Goal: Task Accomplishment & Management: Complete application form

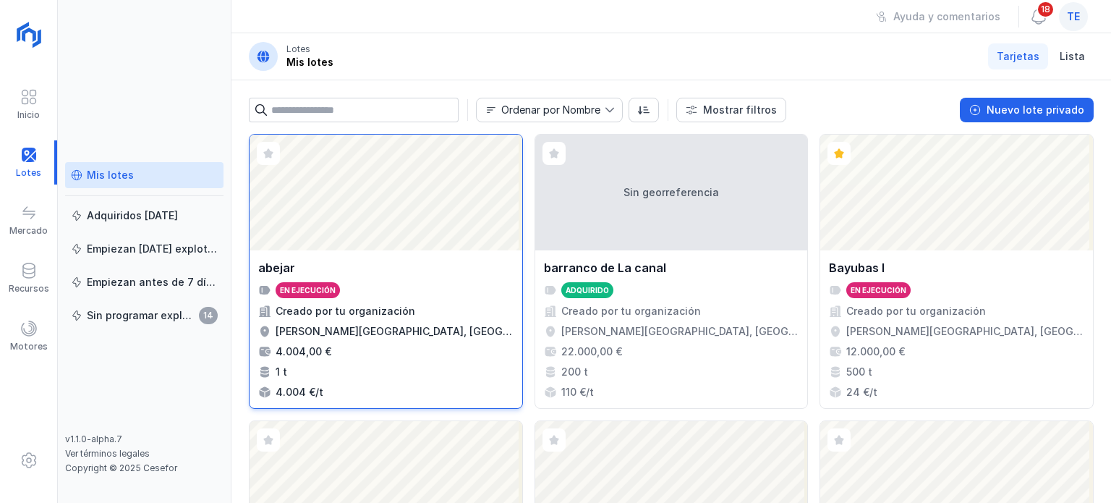
click at [357, 282] on div "En ejecución" at bounding box center [385, 290] width 255 height 16
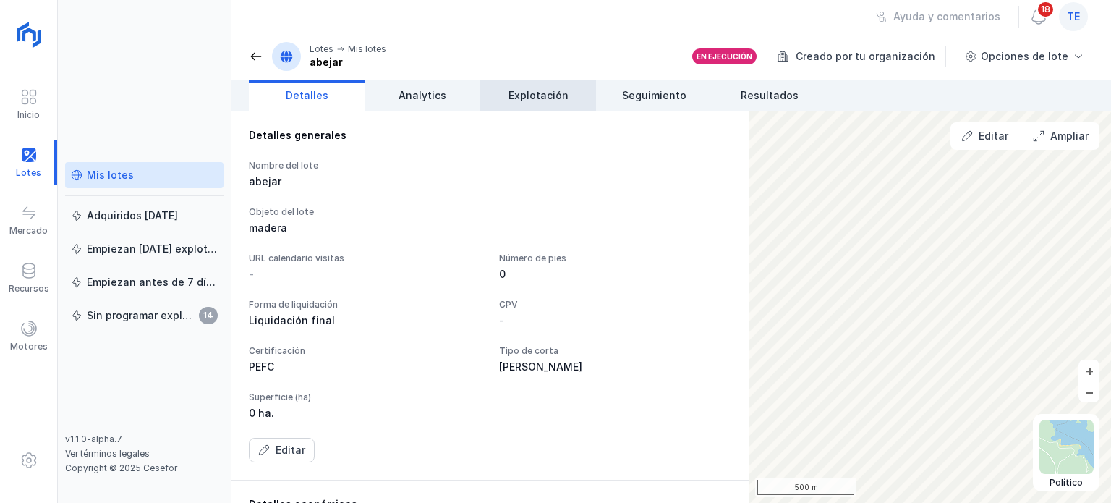
click at [530, 101] on span "Explotación" at bounding box center [538, 95] width 60 height 14
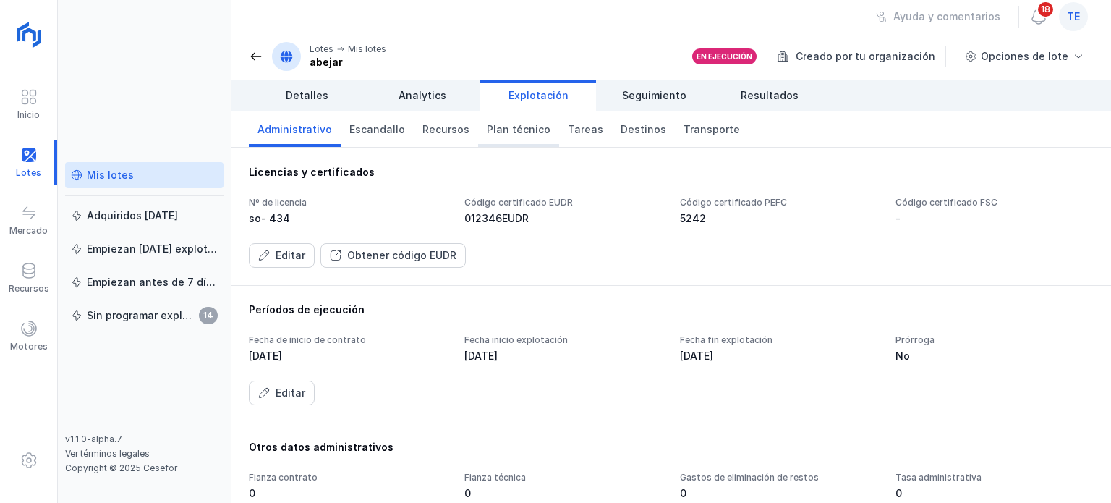
click at [502, 129] on span "Plan técnico" at bounding box center [519, 129] width 64 height 14
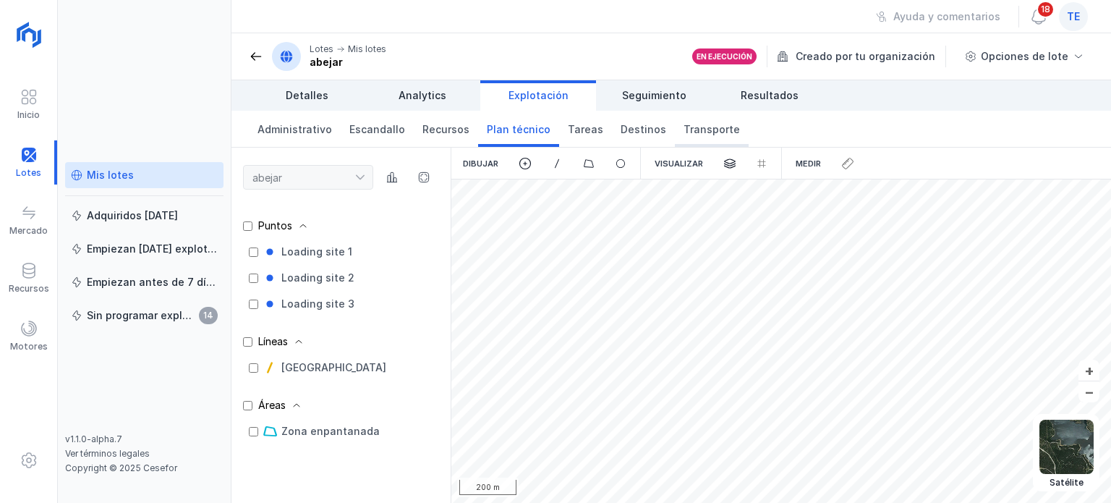
click at [692, 132] on span "Transporte" at bounding box center [711, 129] width 56 height 14
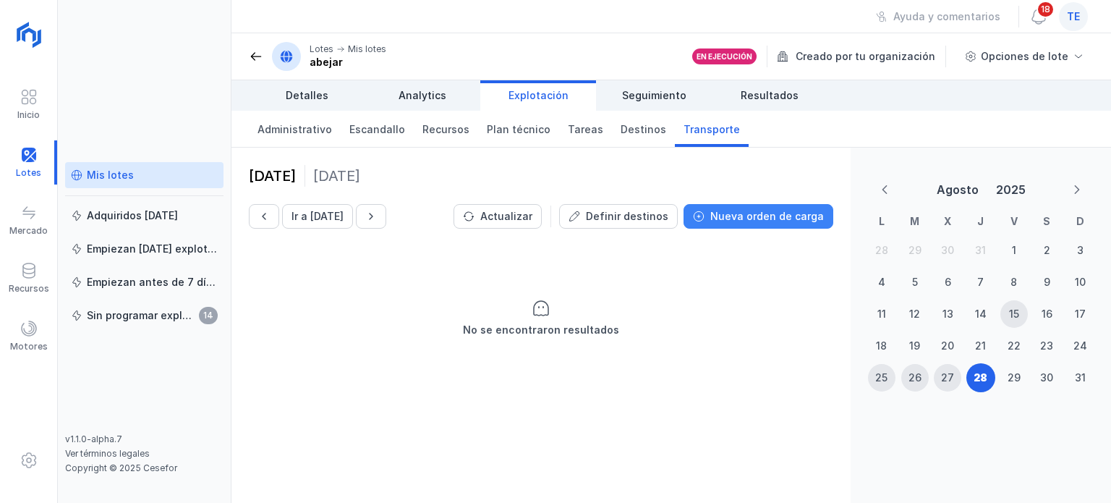
click at [758, 216] on div "Nueva orden de carga" at bounding box center [767, 216] width 114 height 14
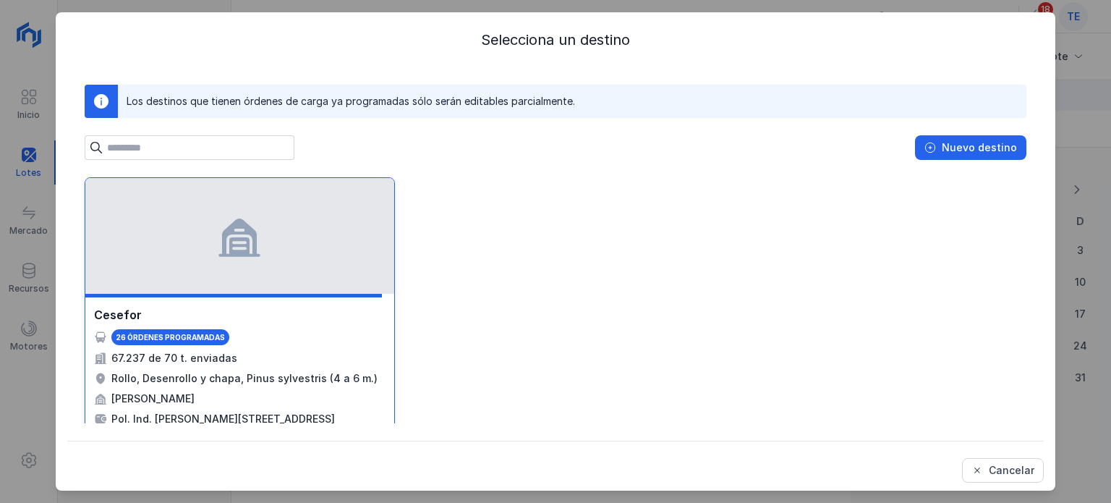
click at [308, 234] on div at bounding box center [239, 236] width 309 height 116
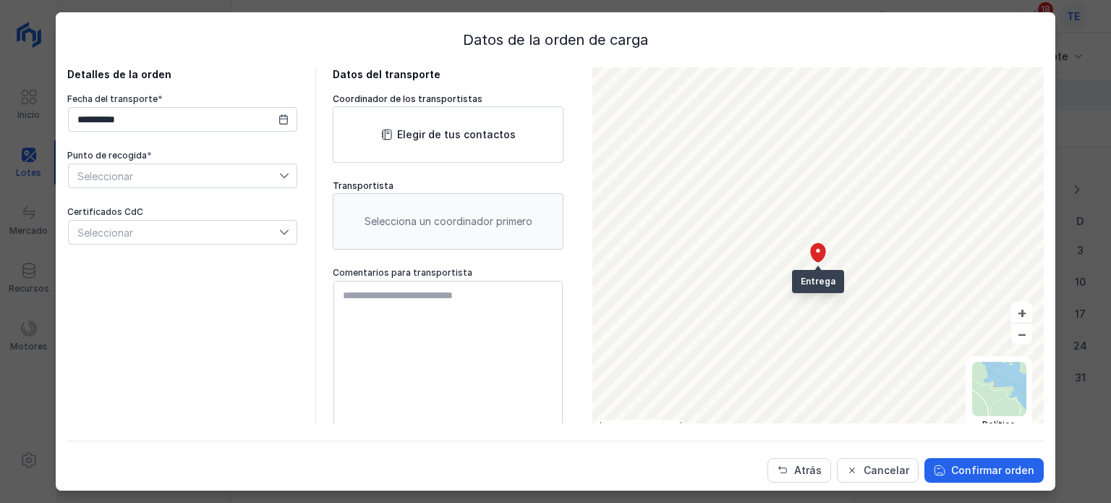
click at [279, 164] on div at bounding box center [287, 175] width 17 height 23
click at [237, 136] on div "**********" at bounding box center [182, 169] width 231 height 152
click at [884, 466] on div "Cancelar" at bounding box center [887, 470] width 46 height 14
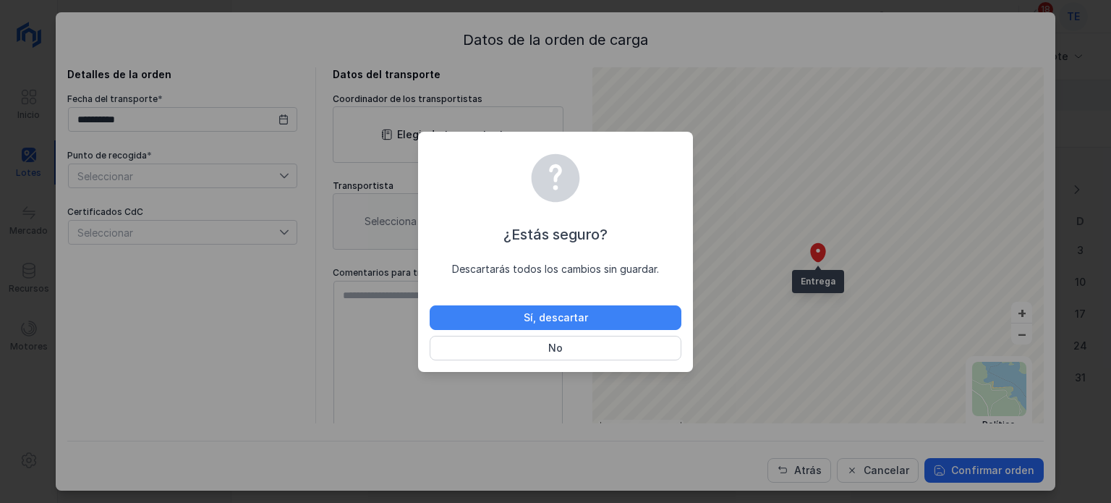
click at [637, 312] on button "Sí, descartar" at bounding box center [556, 317] width 252 height 25
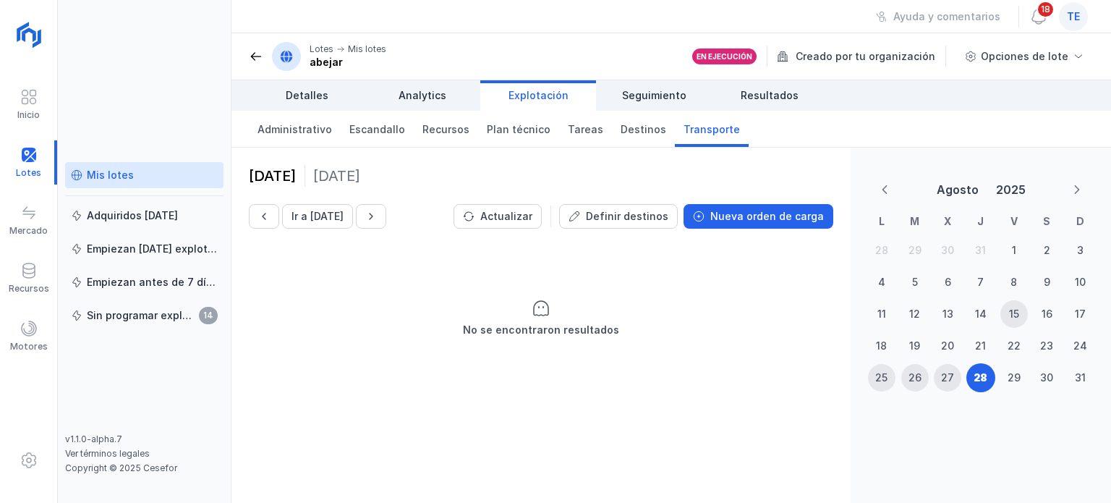
click at [384, 327] on div "No se encontraron resultados" at bounding box center [540, 318] width 619 height 145
click at [505, 130] on span "Plan técnico" at bounding box center [519, 129] width 64 height 14
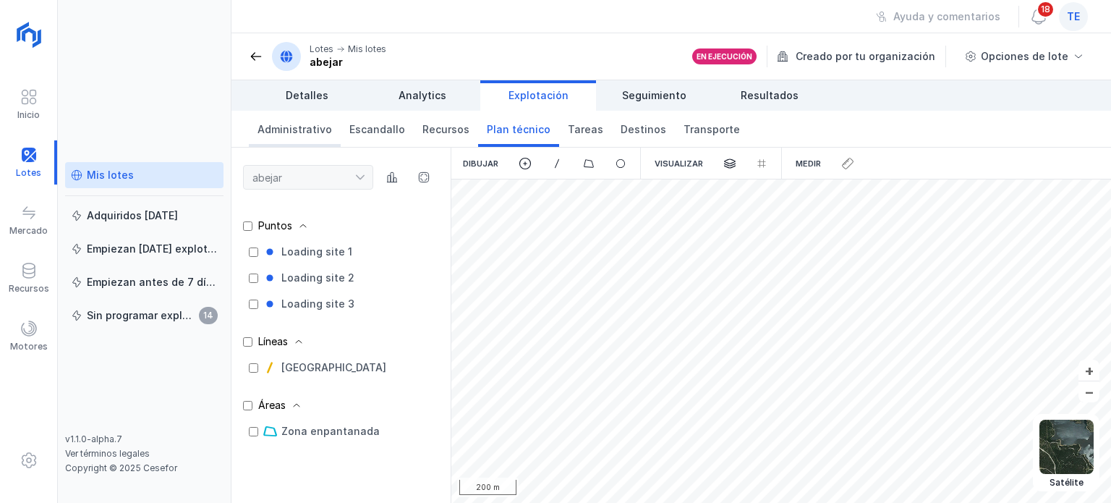
click at [291, 128] on span "Administrativo" at bounding box center [294, 129] width 74 height 14
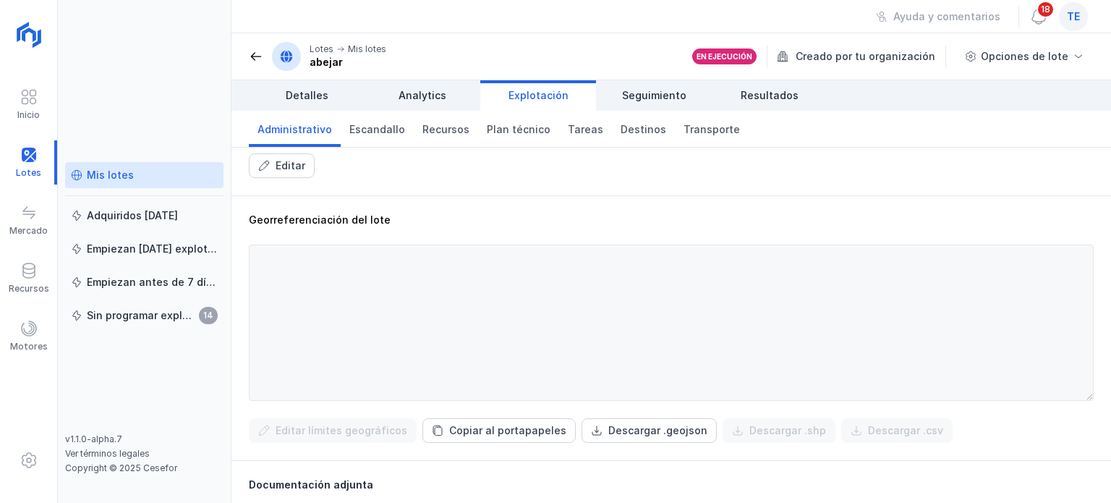
scroll to position [408, 0]
click at [639, 213] on div "Georreferenciación del lote Editar límites geográficos Copiar al portapapeles D…" at bounding box center [670, 330] width 879 height 265
click at [966, 152] on div "Fianza contrato 0 Fianza técnica 0 Gastos de eliminación de restos 0 Tasa admin…" at bounding box center [671, 122] width 845 height 117
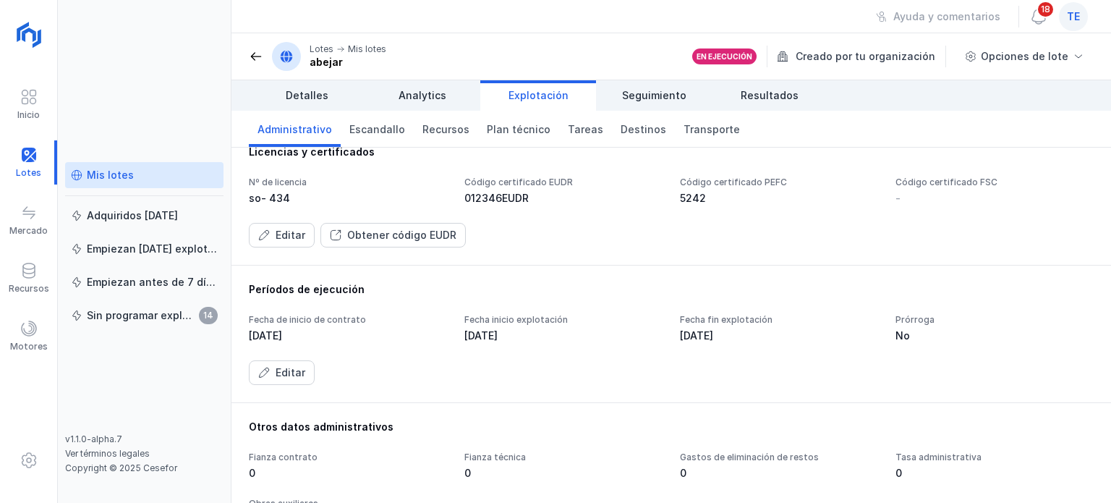
scroll to position [0, 0]
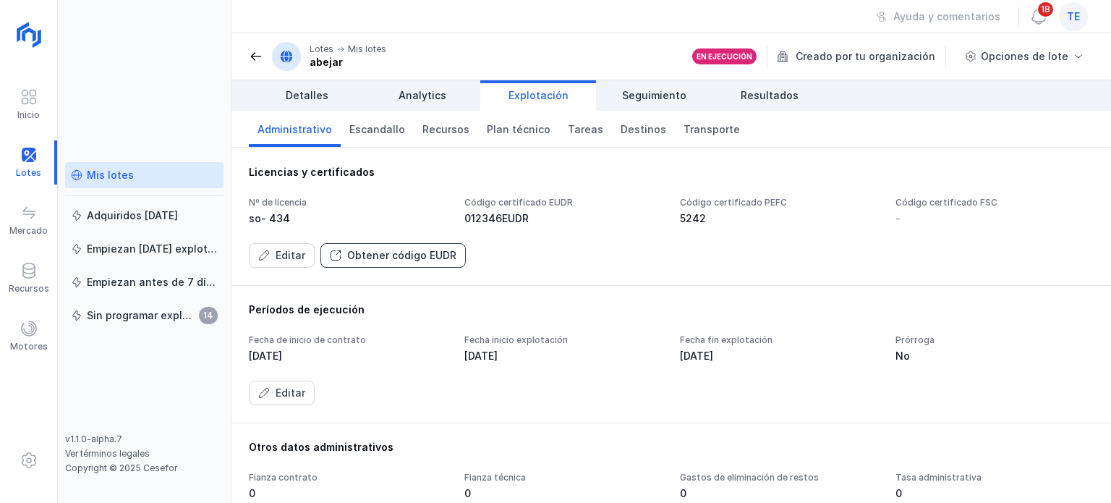
click at [381, 251] on div "Obtener código EUDR" at bounding box center [401, 255] width 109 height 14
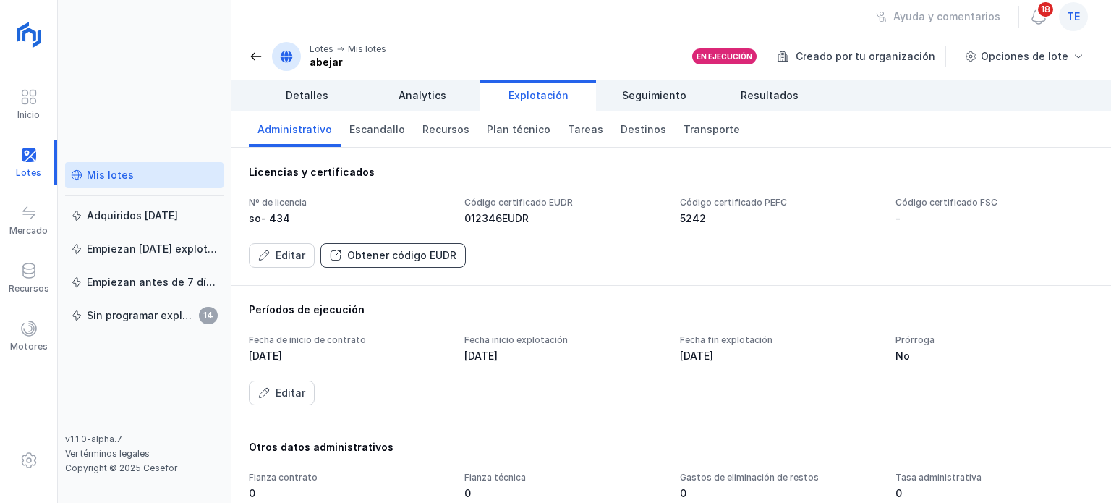
click at [381, 251] on div "Obtener código EUDR" at bounding box center [401, 255] width 109 height 14
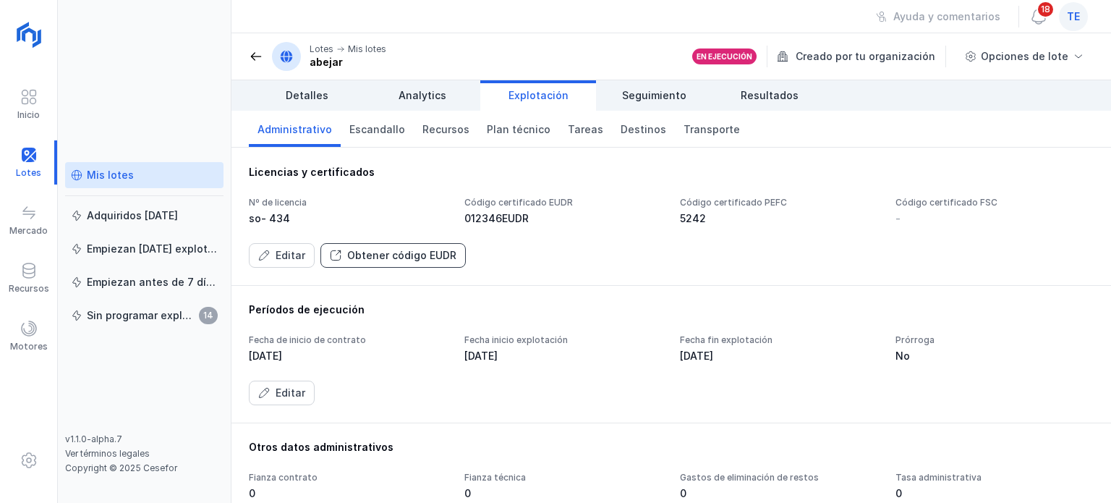
click at [381, 251] on div "Obtener código EUDR" at bounding box center [401, 255] width 109 height 14
click at [412, 257] on div "Obtener código EUDR" at bounding box center [401, 255] width 109 height 14
